Goal: Information Seeking & Learning: Learn about a topic

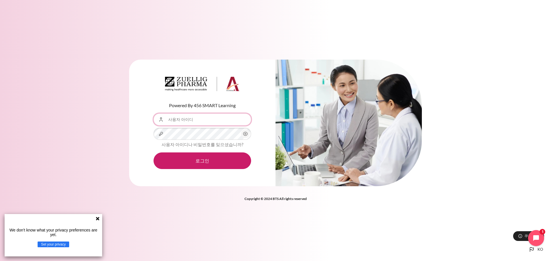
click at [199, 120] on input "사용자 아이디" at bounding box center [202, 120] width 98 height 12
type input "JYSon@zuelligpharma.com"
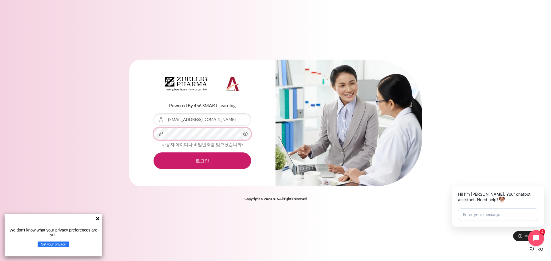
click at [153, 153] on button "로그인" at bounding box center [202, 161] width 98 height 17
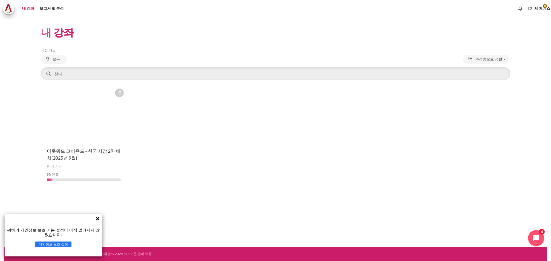
click at [158, 170] on div "코스에 별표가 표시되어 있습니다 Outward GoBeyond - 한국 시장 배치 2(2025년 9월) 과정에 대한 작업 이 과목에 별표를 표…" at bounding box center [275, 136] width 469 height 100
click at [88, 116] on figure "콘텐츠" at bounding box center [83, 114] width 85 height 57
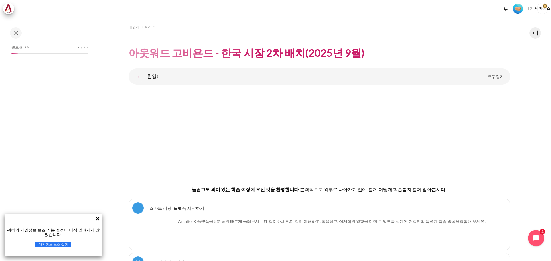
click at [97, 219] on icon at bounding box center [97, 218] width 3 height 3
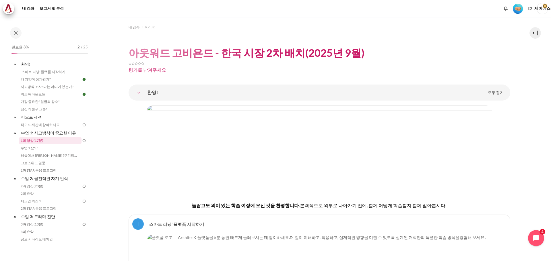
click at [37, 140] on font "1과 영상(17분)" at bounding box center [32, 141] width 23 height 4
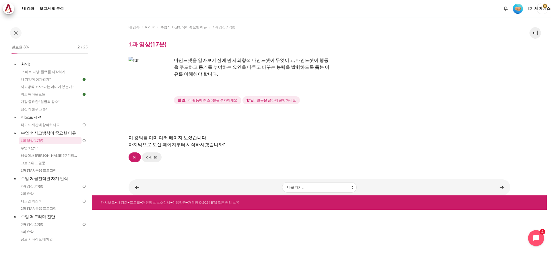
click at [149, 158] on font "아니요" at bounding box center [151, 157] width 11 height 5
